Goal: Information Seeking & Learning: Learn about a topic

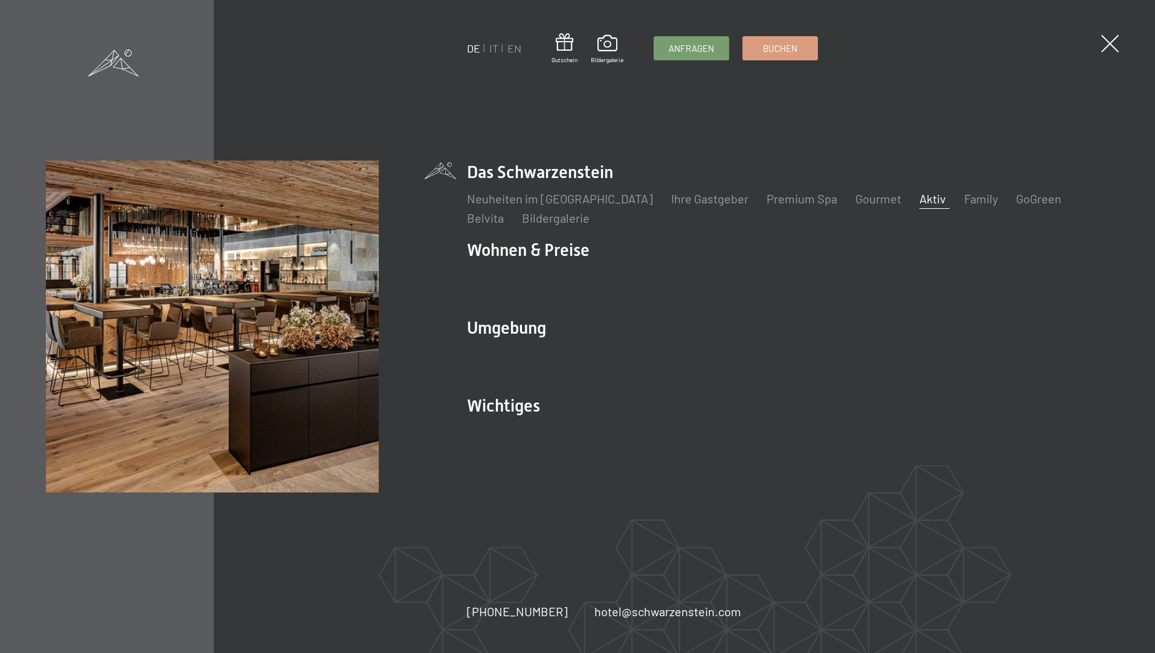
click at [919, 198] on link "Aktiv" at bounding box center [932, 198] width 27 height 14
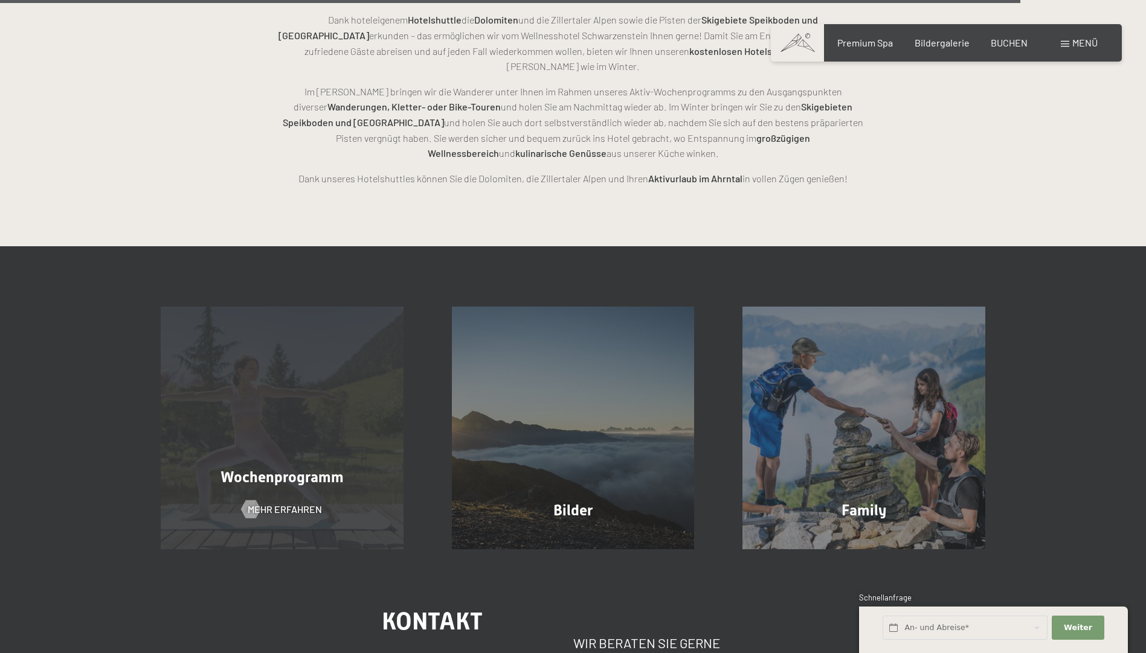
scroll to position [3019, 0]
click at [272, 504] on span "Mehr erfahren" at bounding box center [297, 510] width 74 height 13
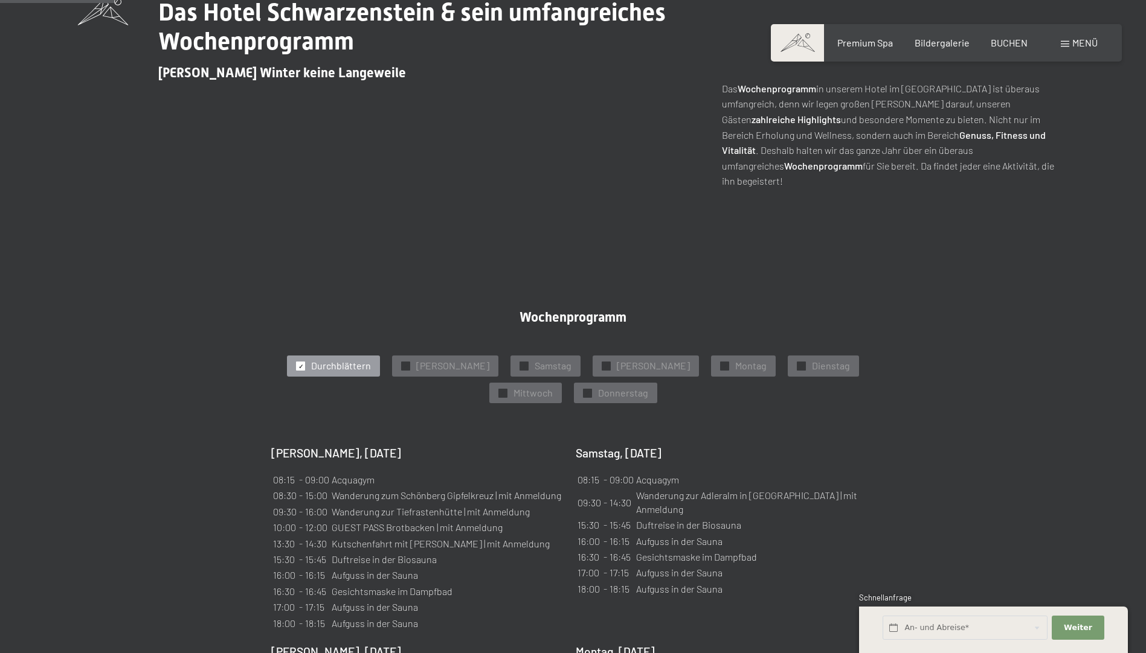
scroll to position [544, 0]
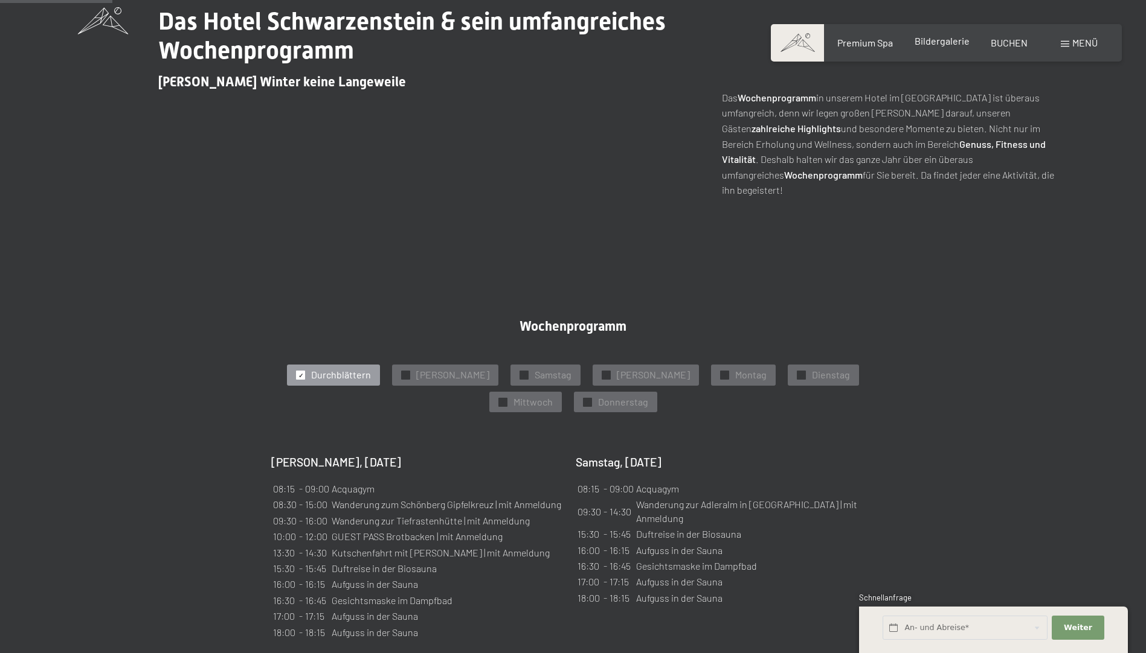
click at [926, 39] on span "Bildergalerie" at bounding box center [941, 40] width 55 height 11
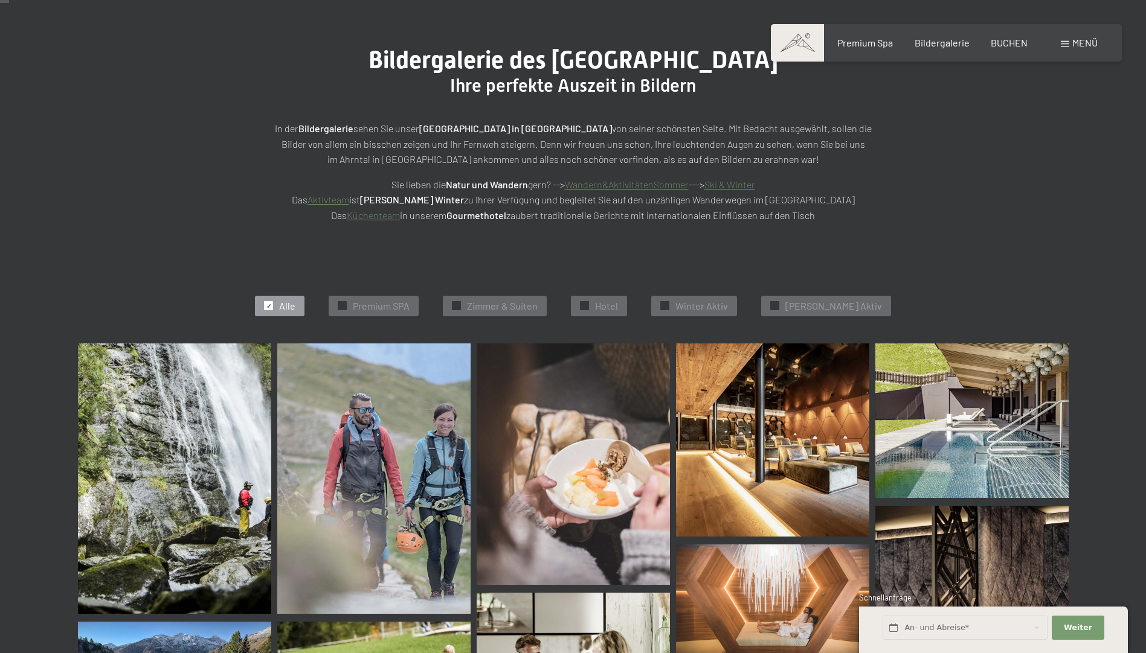
scroll to position [121, 0]
click at [807, 301] on span "Sommer Aktiv" at bounding box center [833, 305] width 97 height 13
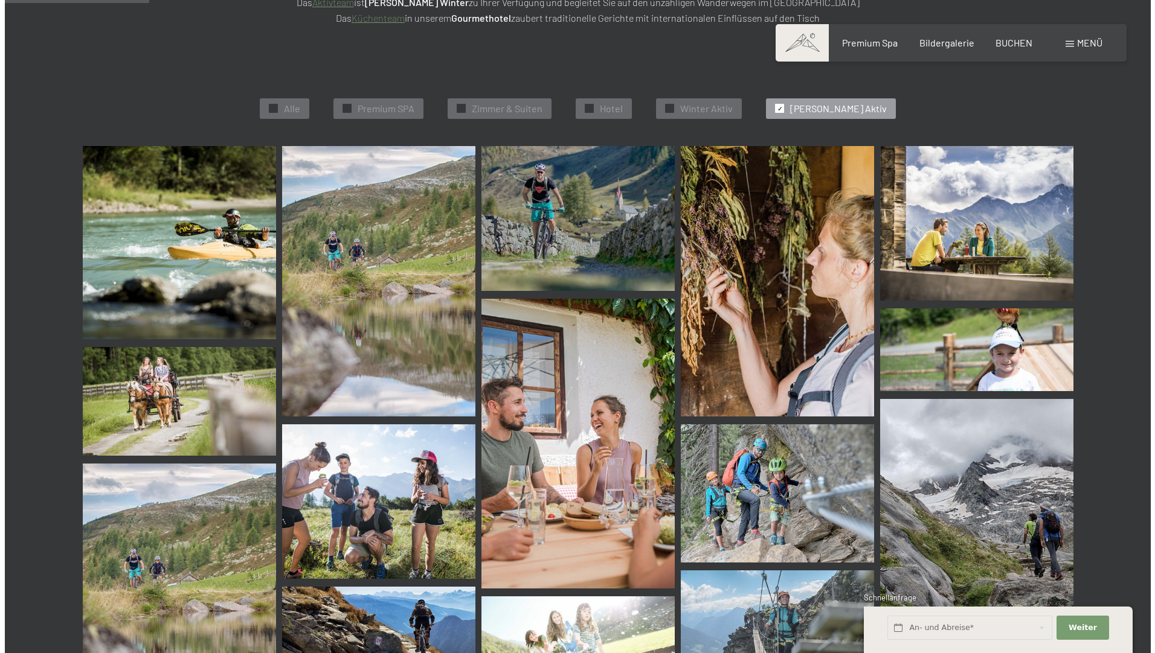
scroll to position [304, 0]
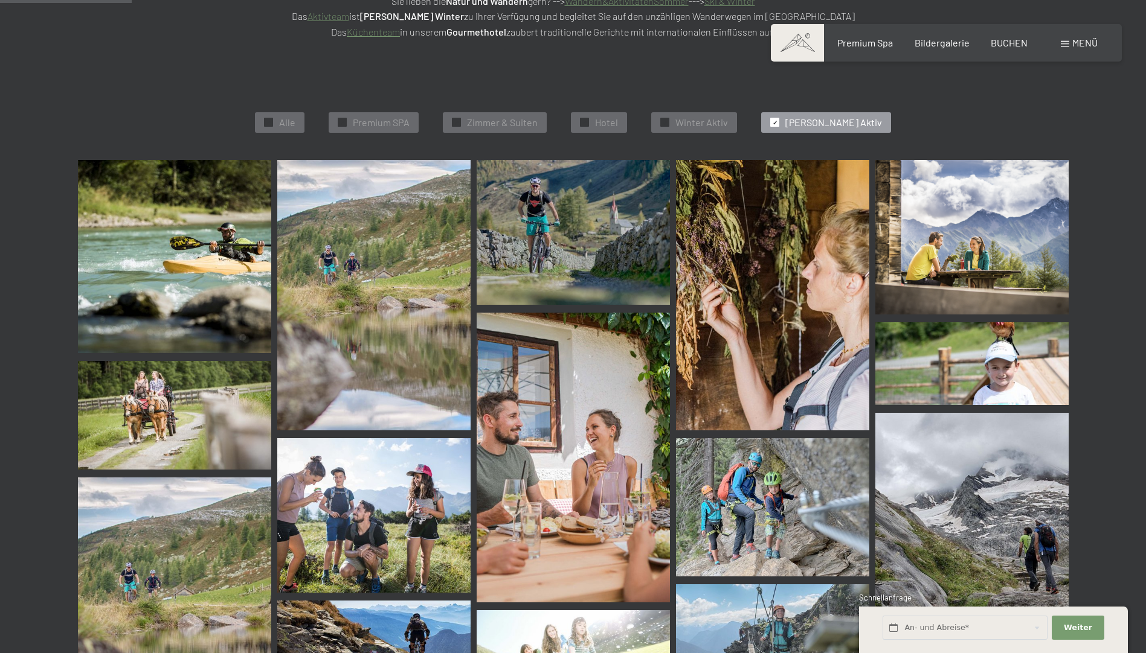
click at [1067, 39] on div "Menü" at bounding box center [1078, 42] width 37 height 13
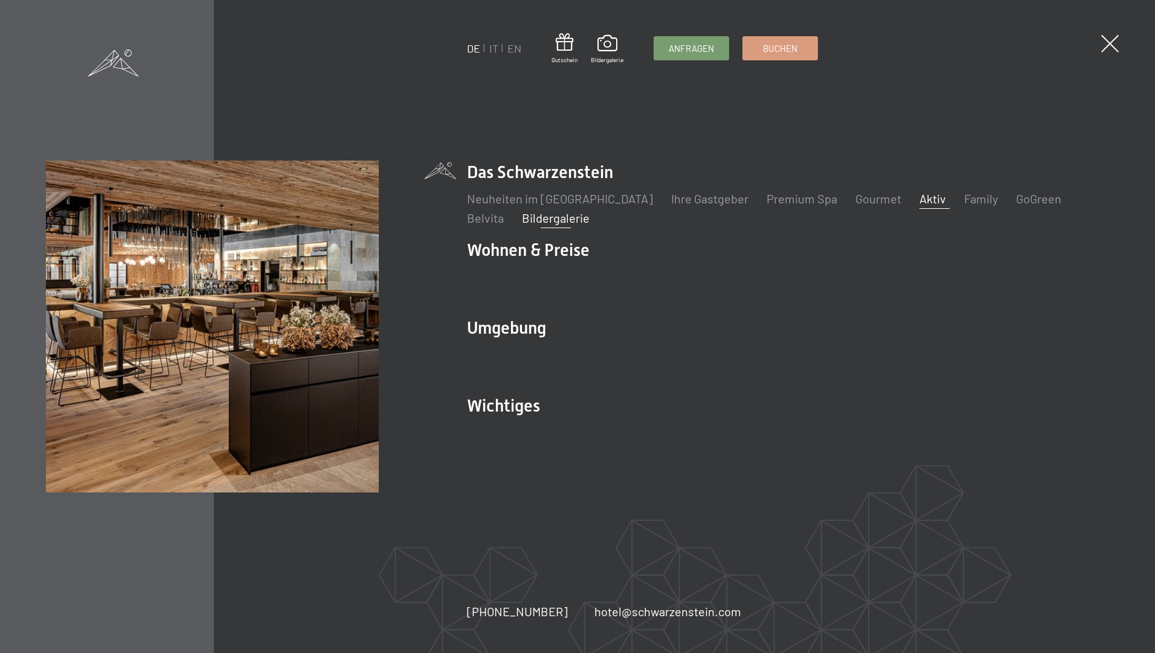
click at [919, 197] on link "Aktiv" at bounding box center [932, 198] width 27 height 14
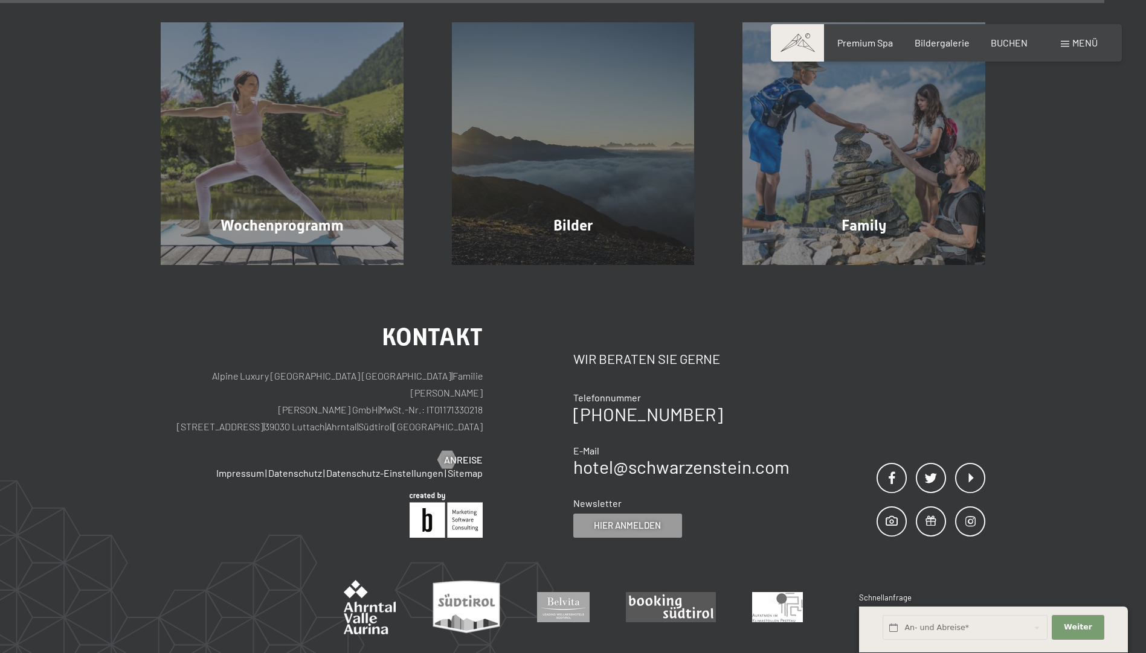
scroll to position [3140, 0]
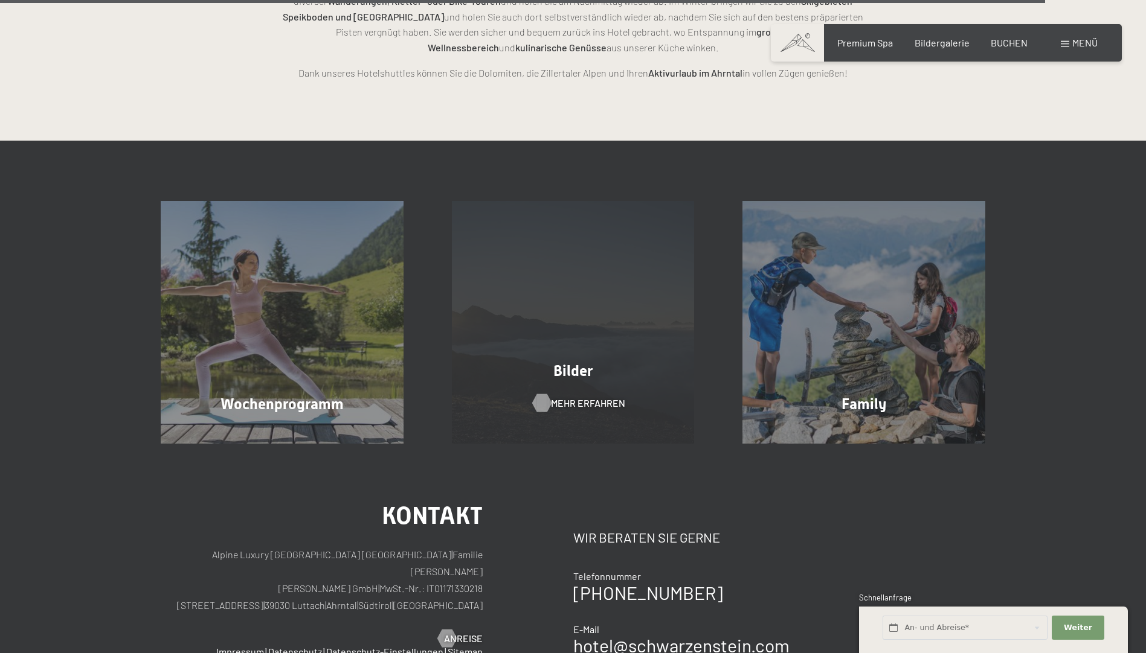
click at [572, 397] on span "Mehr erfahren" at bounding box center [588, 403] width 74 height 13
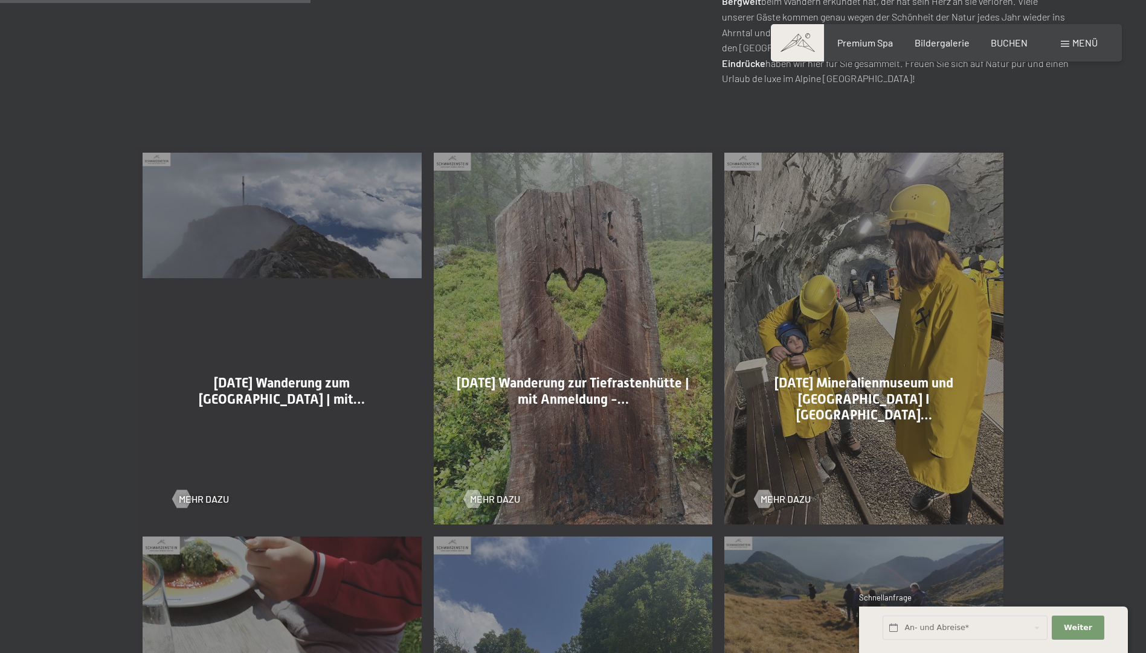
scroll to position [725, 0]
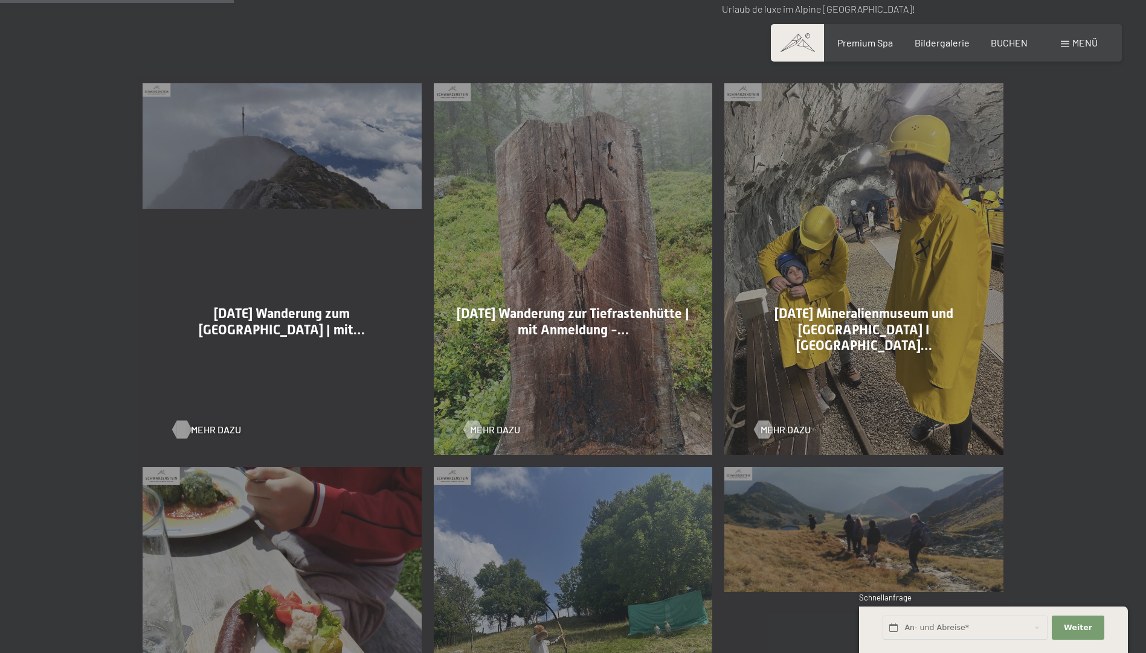
click at [214, 426] on span "Mehr dazu" at bounding box center [216, 429] width 50 height 13
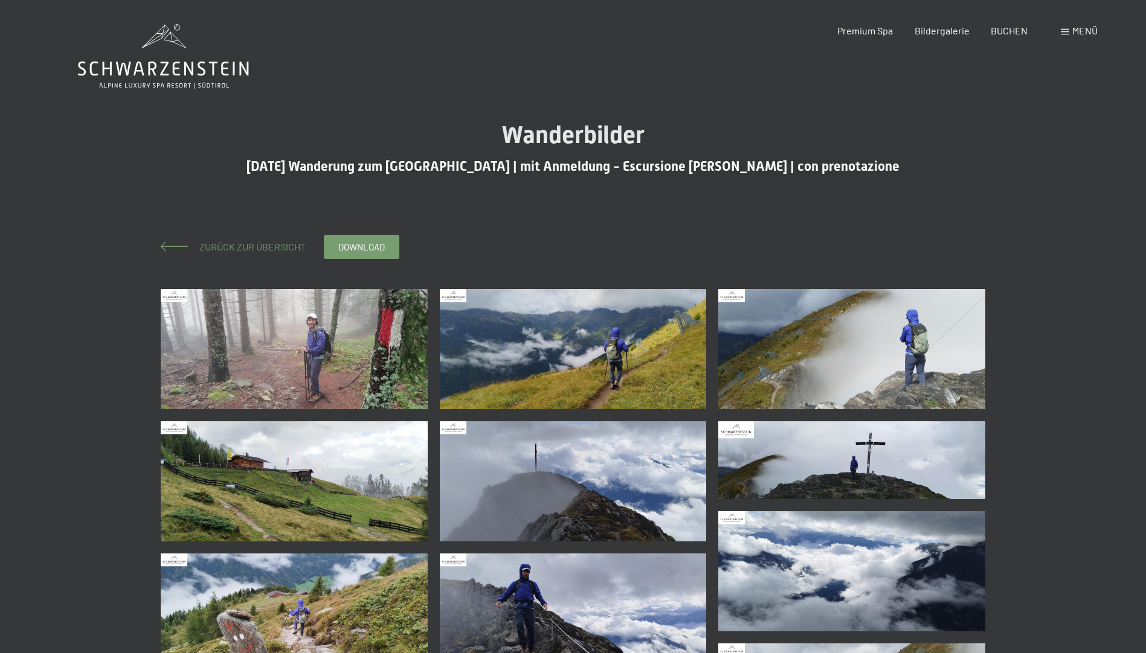
click at [257, 247] on span "Zurück zur Übersicht" at bounding box center [248, 246] width 116 height 11
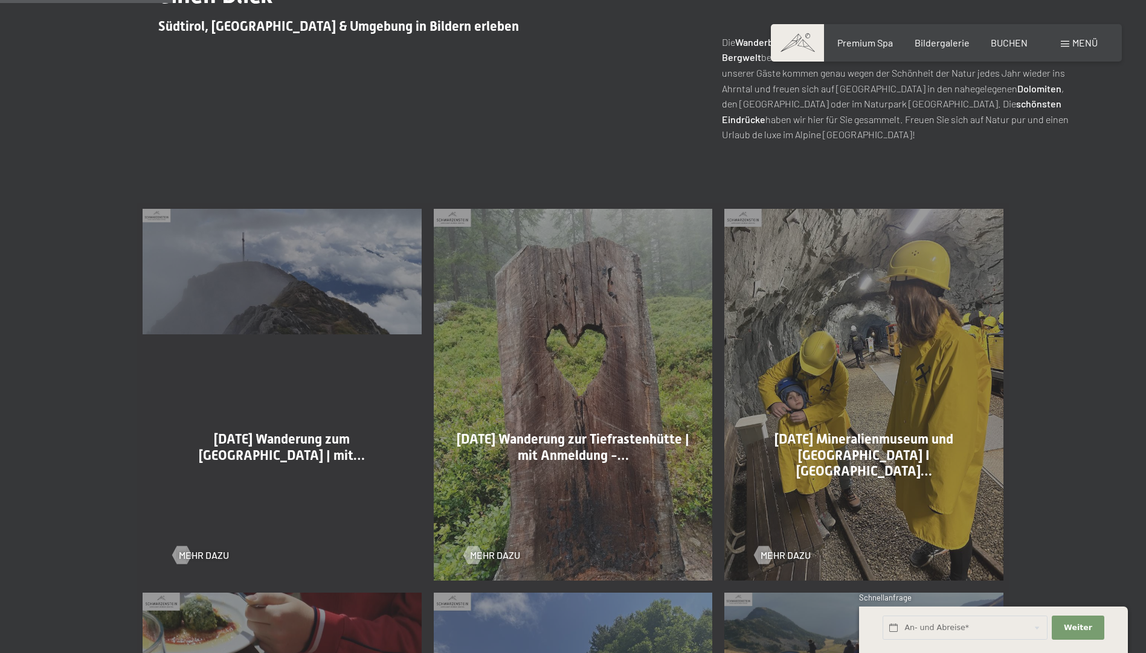
scroll to position [604, 0]
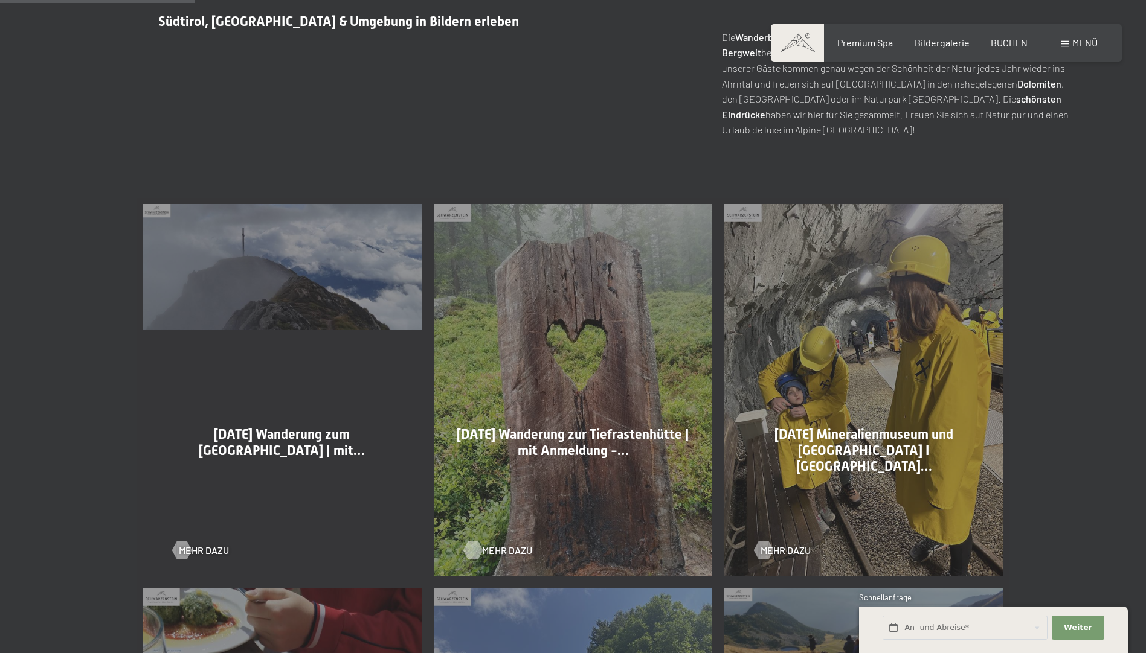
click at [484, 549] on span "Mehr dazu" at bounding box center [507, 550] width 50 height 13
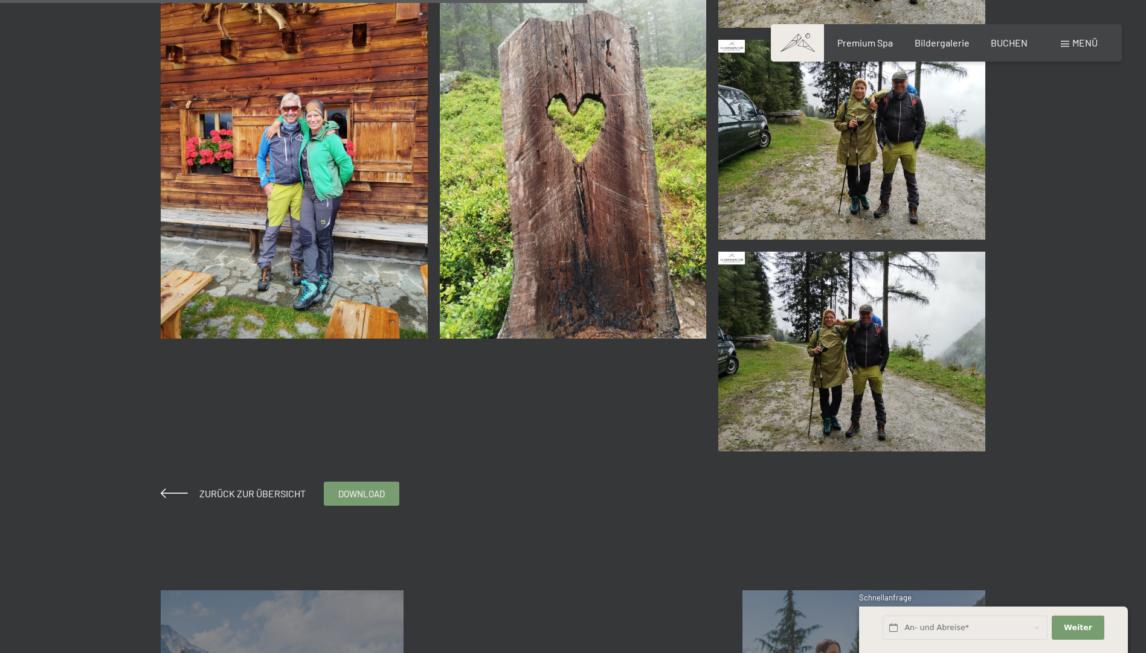
scroll to position [725, 0]
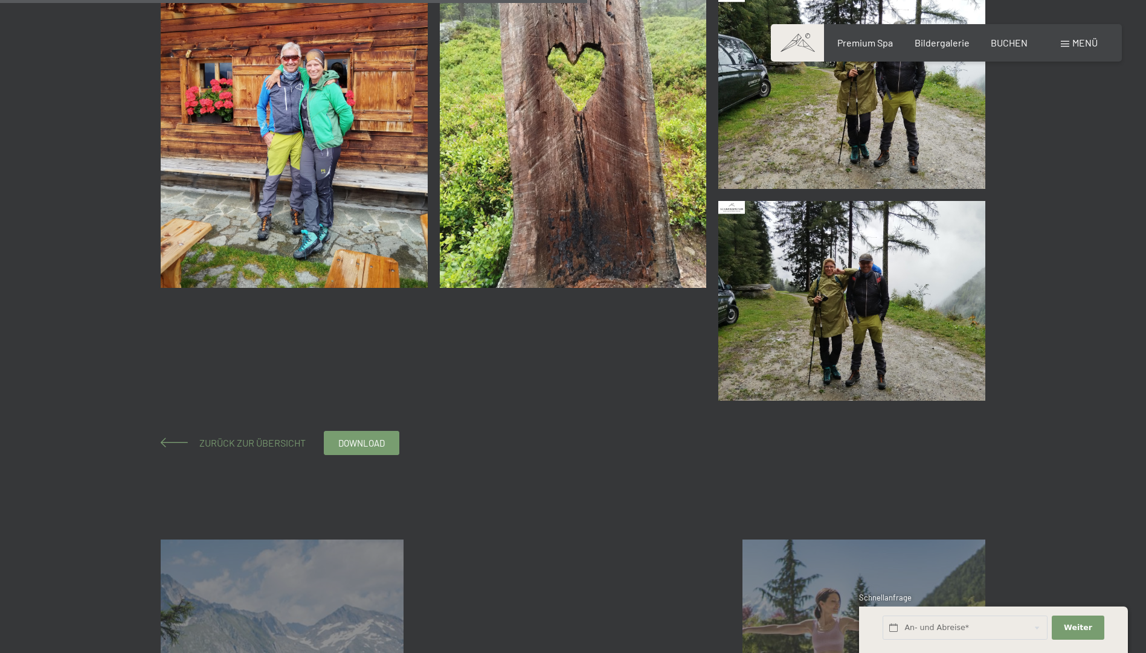
click at [207, 439] on span "Zurück zur Übersicht" at bounding box center [248, 442] width 116 height 11
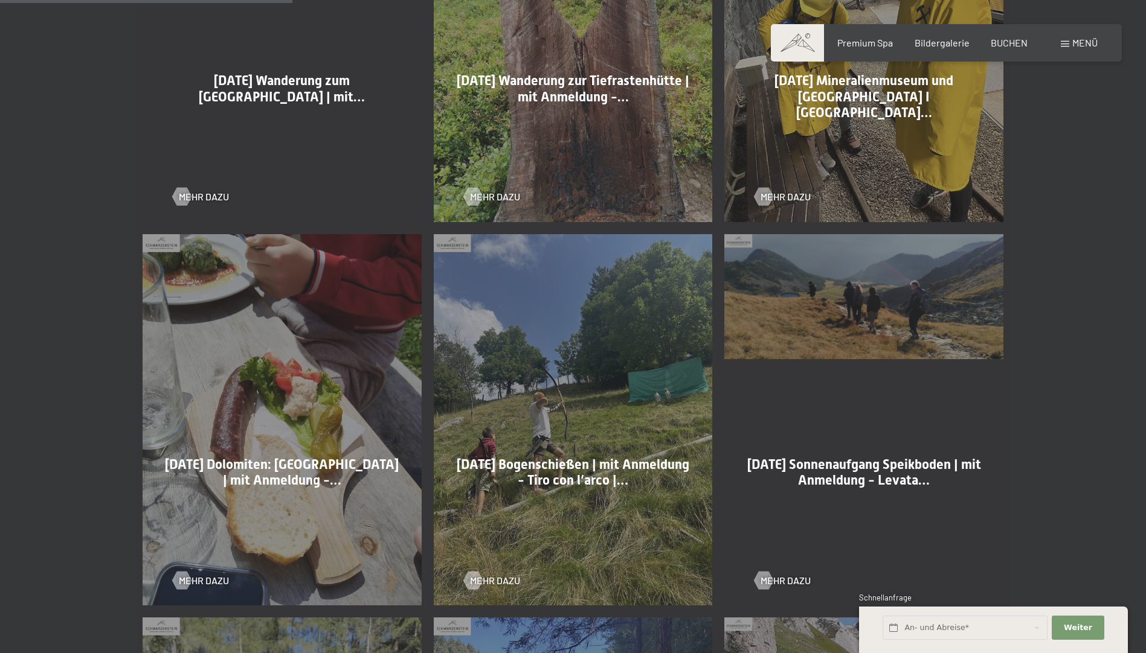
scroll to position [1027, 0]
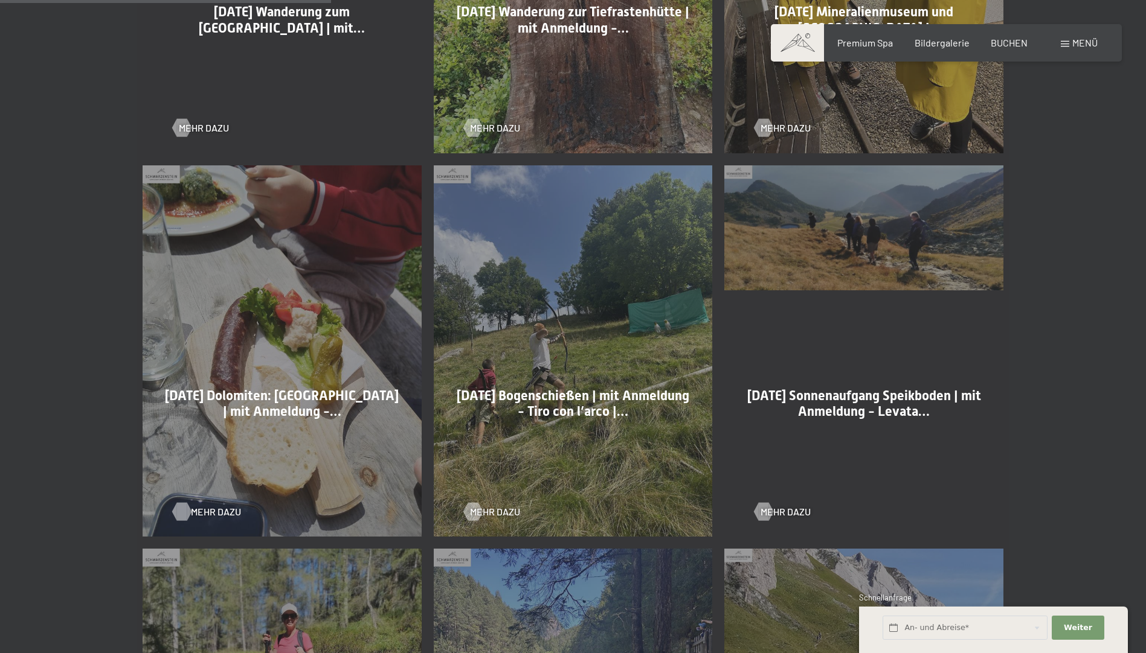
click at [209, 509] on span "Mehr dazu" at bounding box center [216, 511] width 50 height 13
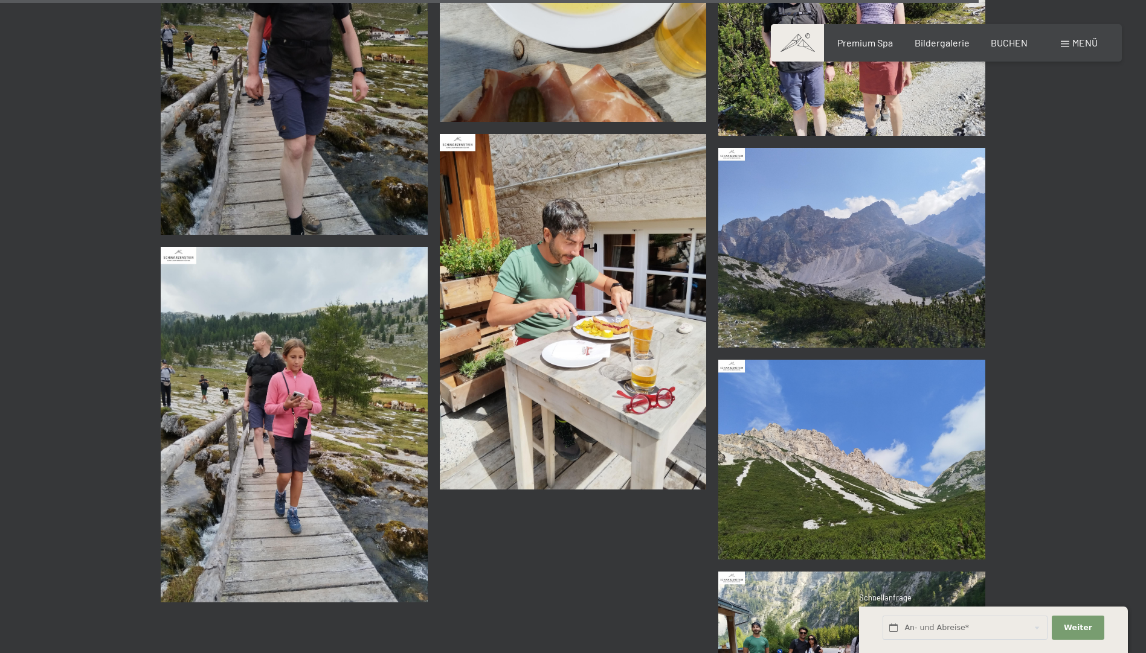
scroll to position [4771, 0]
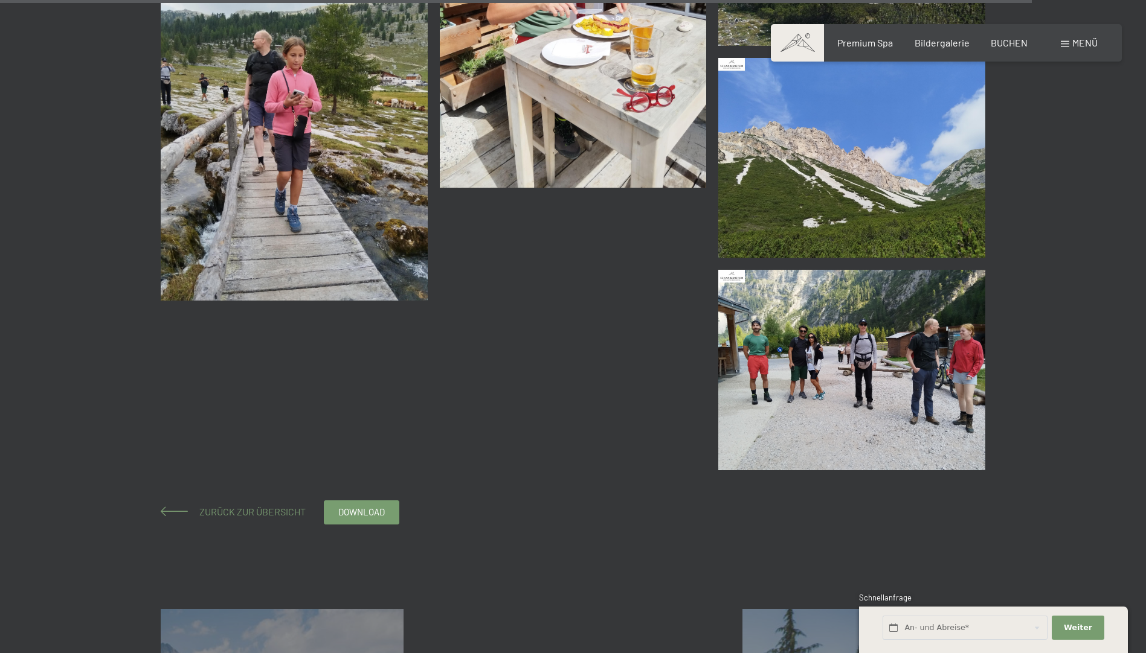
click at [232, 506] on span "Zurück zur Übersicht" at bounding box center [248, 511] width 116 height 11
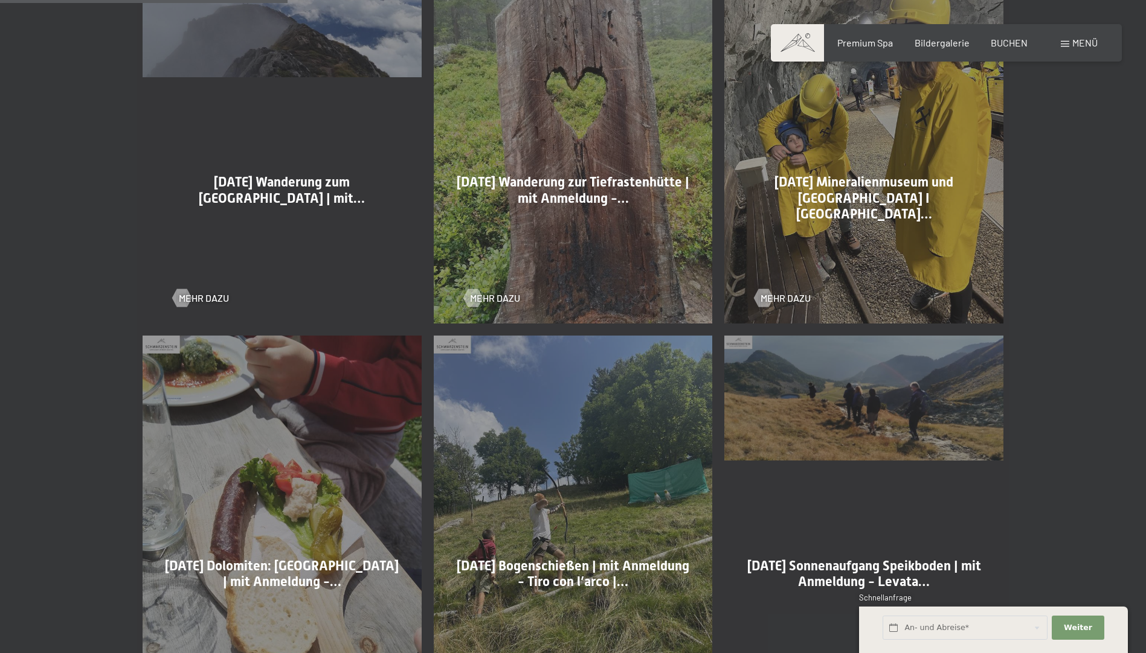
scroll to position [966, 0]
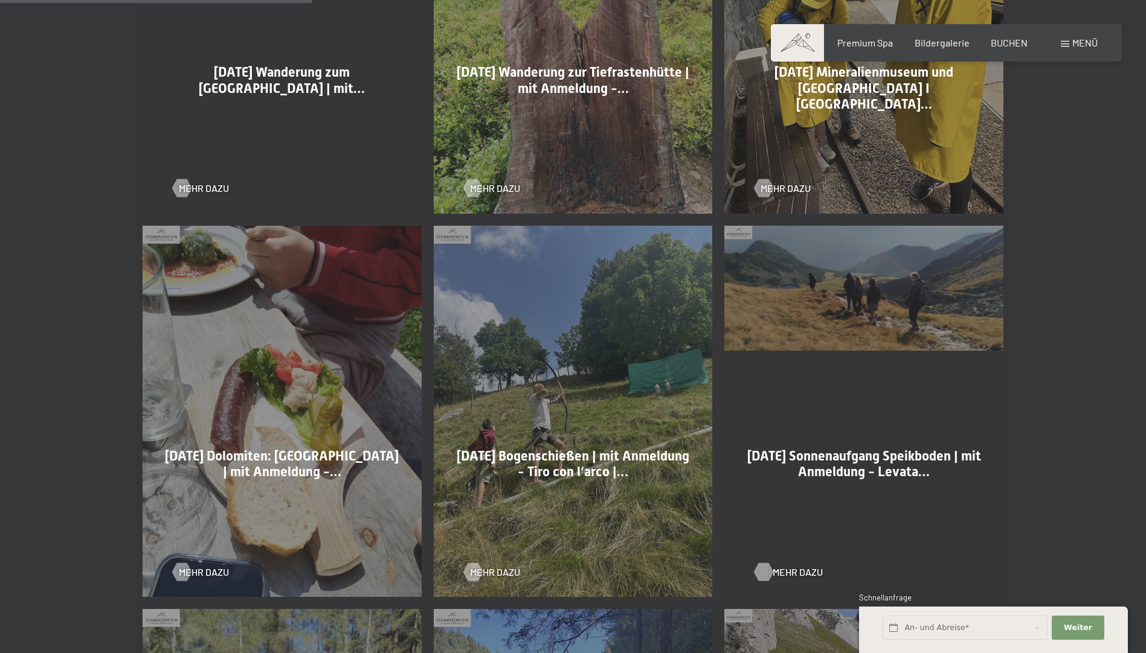
click at [783, 571] on span "Mehr dazu" at bounding box center [797, 572] width 50 height 13
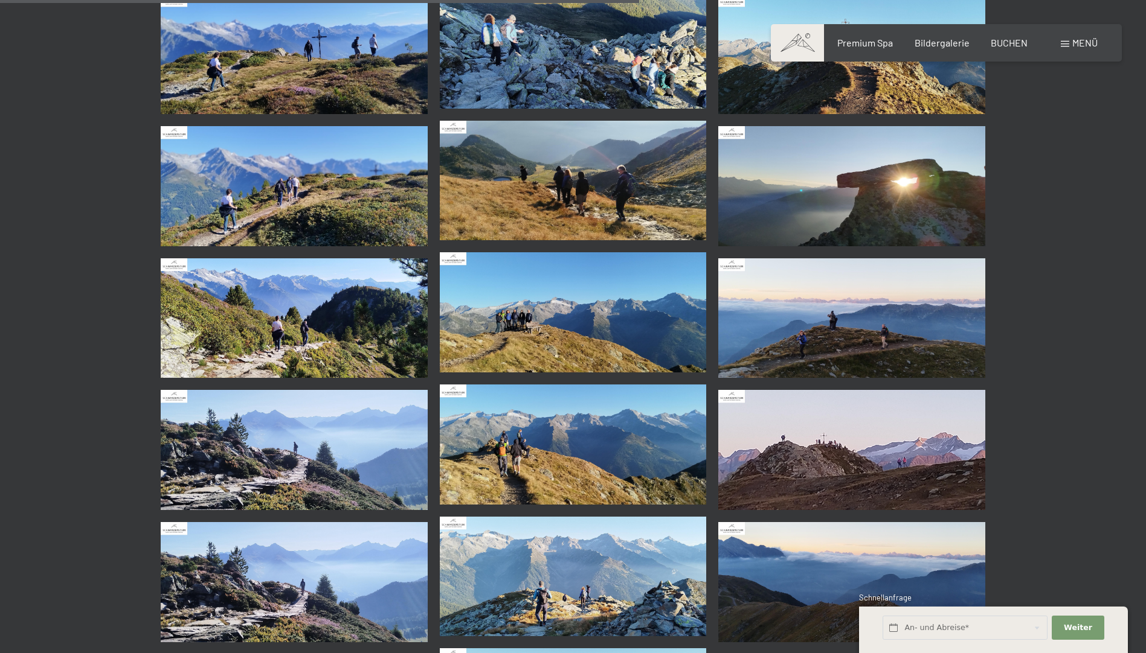
scroll to position [966, 0]
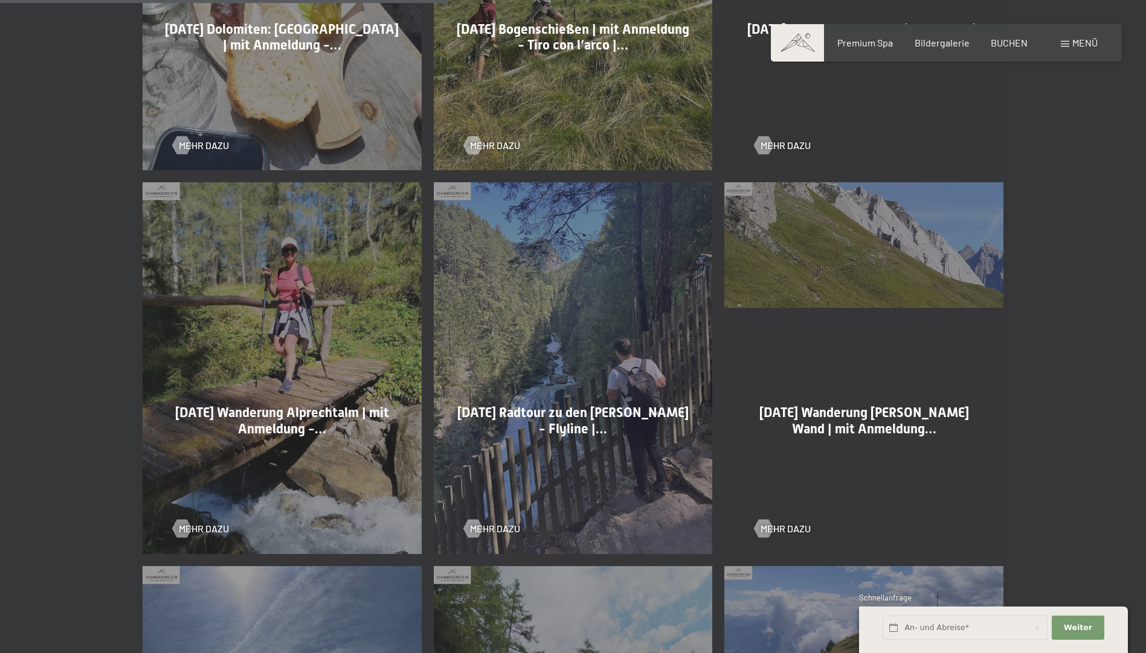
scroll to position [1414, 0]
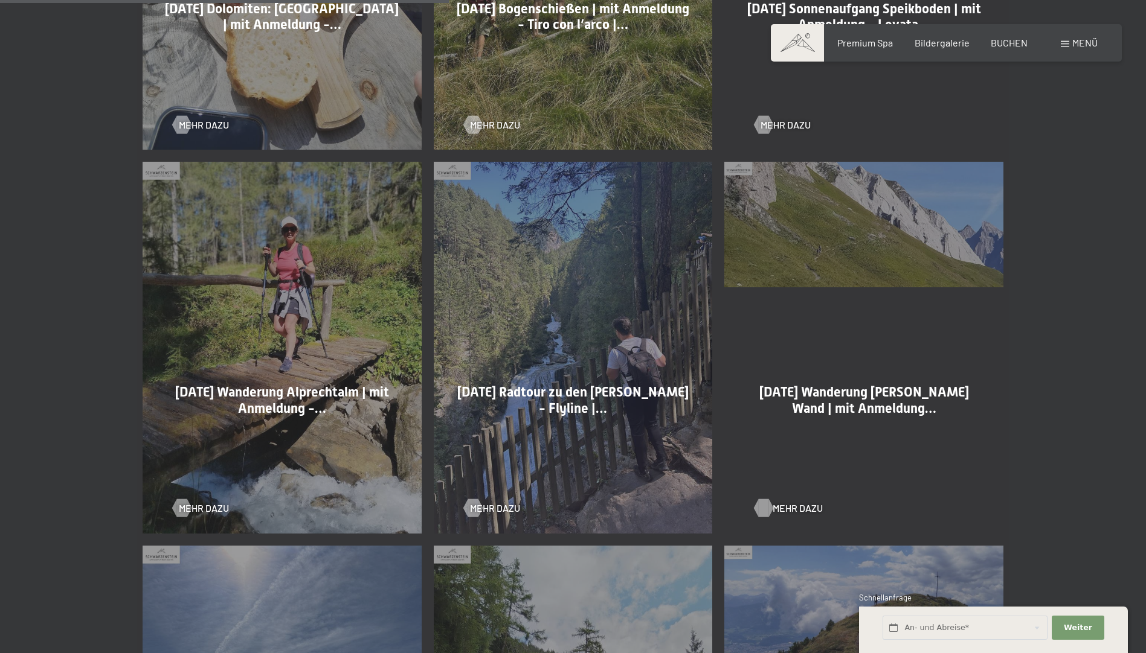
click at [780, 508] on span "Mehr dazu" at bounding box center [797, 508] width 50 height 13
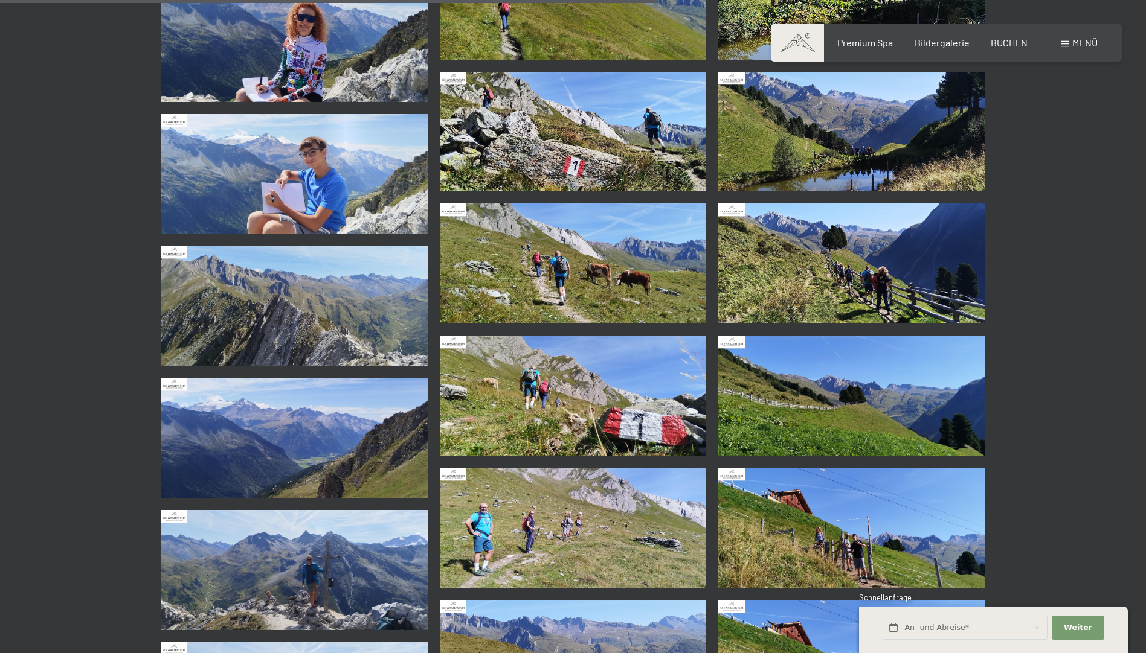
scroll to position [1570, 0]
